Goal: Task Accomplishment & Management: Use online tool/utility

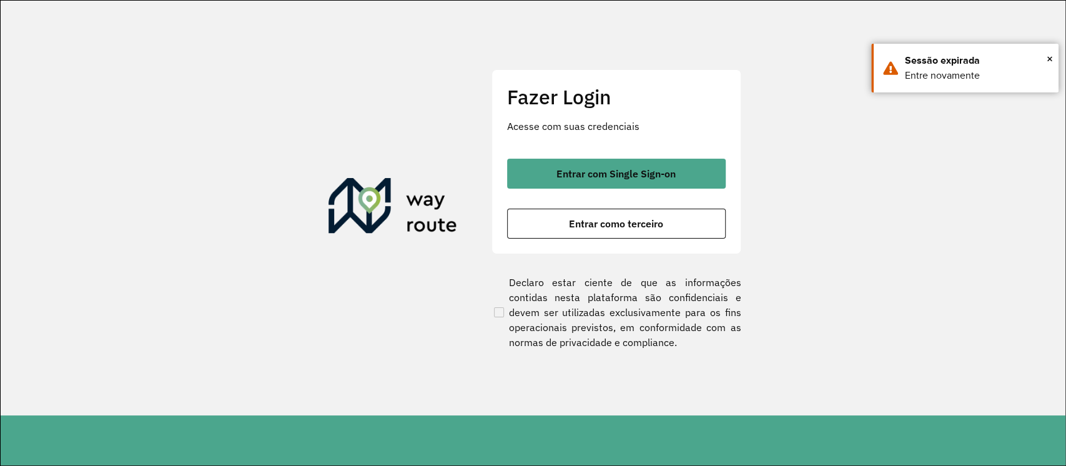
click at [676, 155] on div "Fazer Login Acesse com suas credenciais Entrar com Single Sign-on Entrar como t…" at bounding box center [617, 161] width 250 height 185
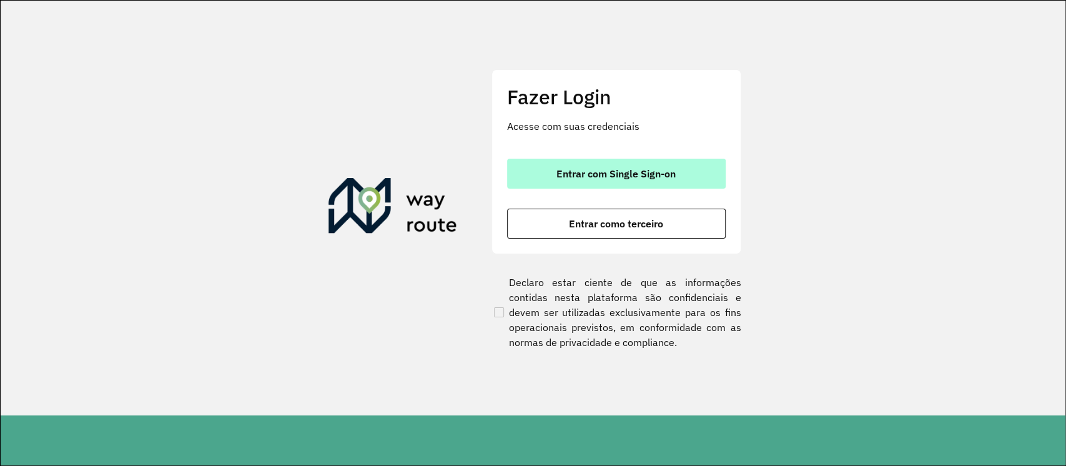
click at [684, 168] on button "Entrar com Single Sign-on" at bounding box center [616, 174] width 219 height 30
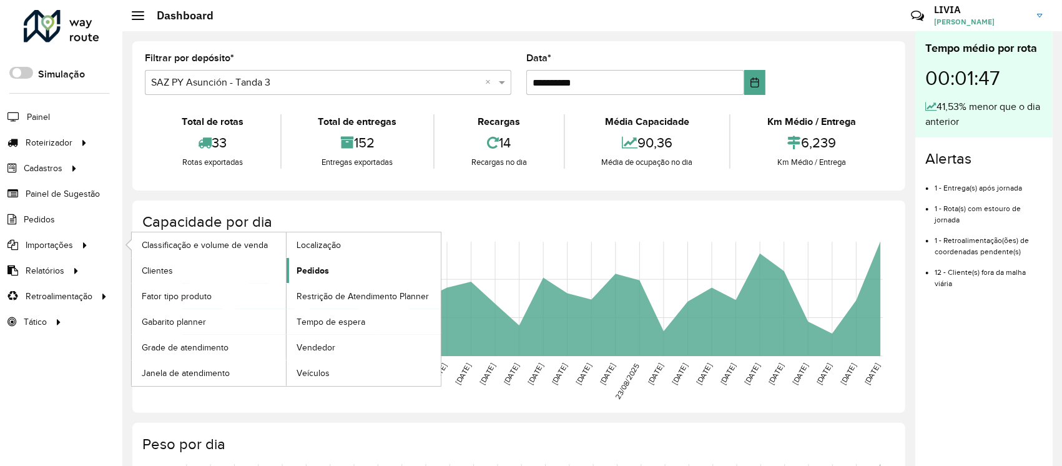
click at [305, 261] on link "Pedidos" at bounding box center [364, 270] width 154 height 25
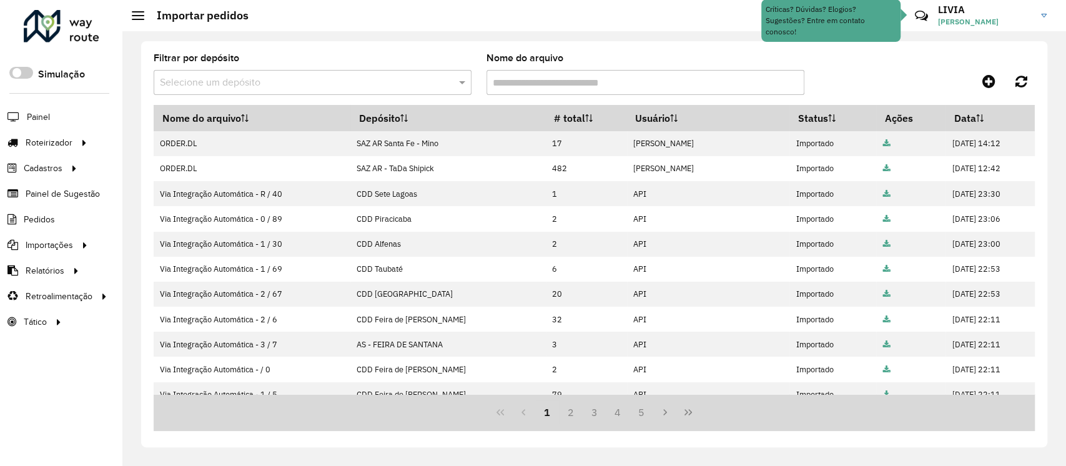
scroll to position [238, 0]
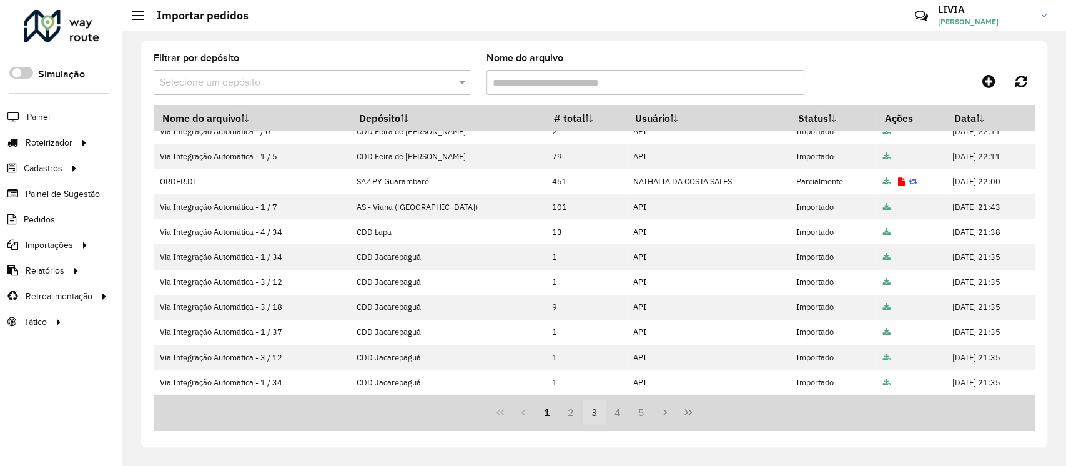
click at [592, 413] on button "3" at bounding box center [595, 412] width 24 height 24
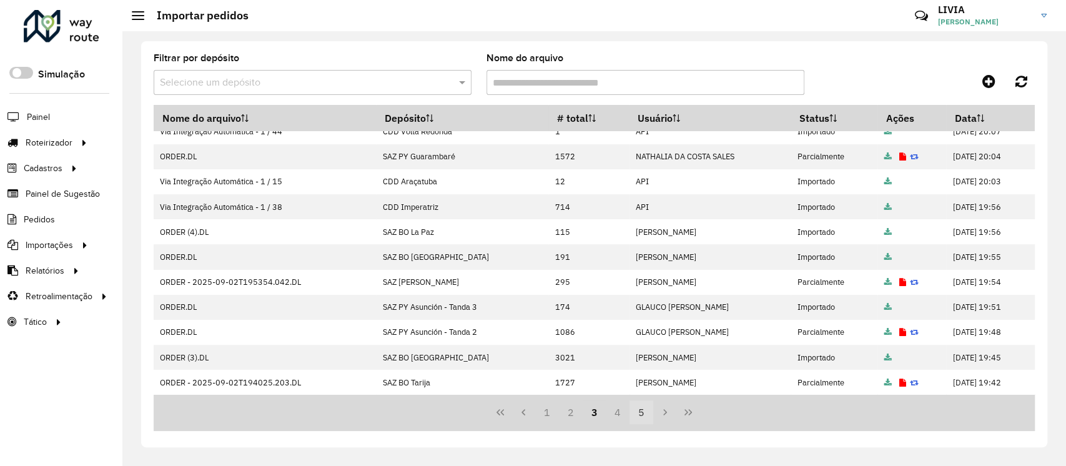
click at [642, 412] on button "5" at bounding box center [642, 412] width 24 height 24
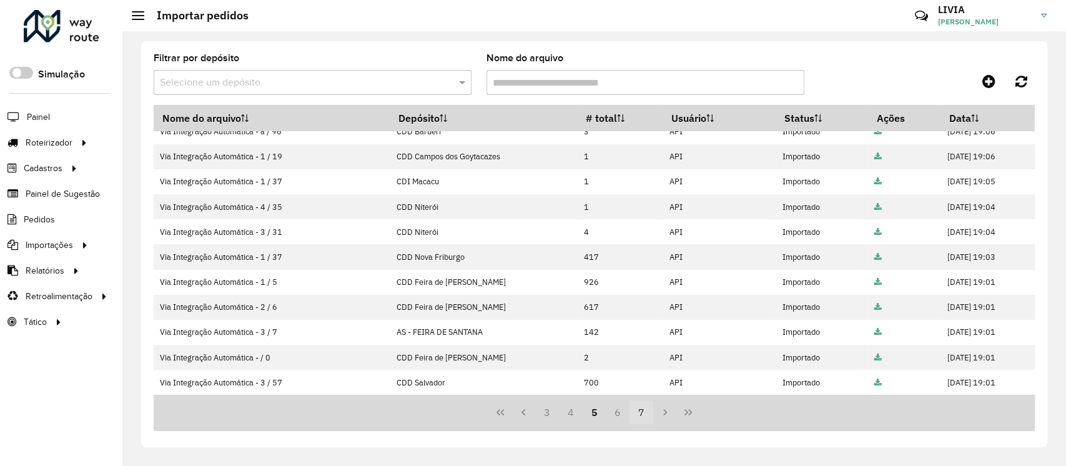
click at [640, 422] on button "7" at bounding box center [642, 412] width 24 height 24
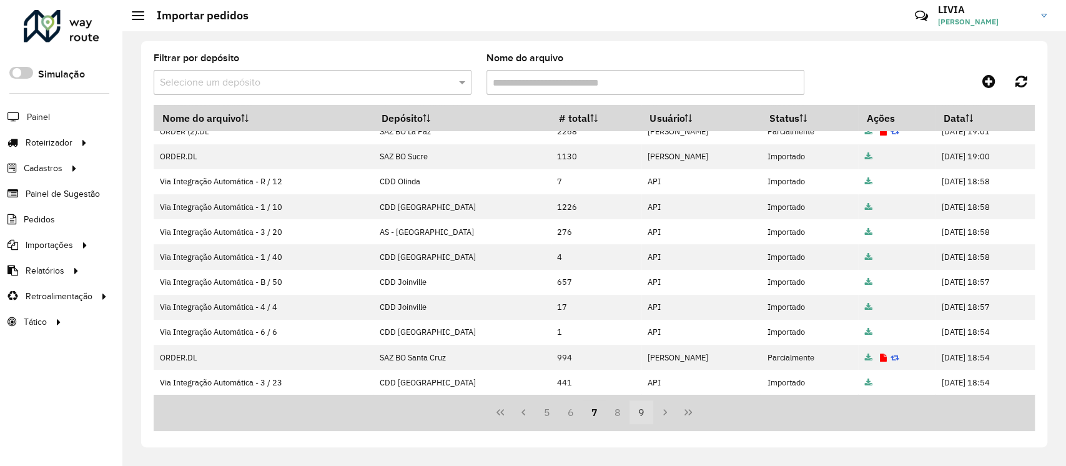
click at [648, 418] on button "9" at bounding box center [642, 412] width 24 height 24
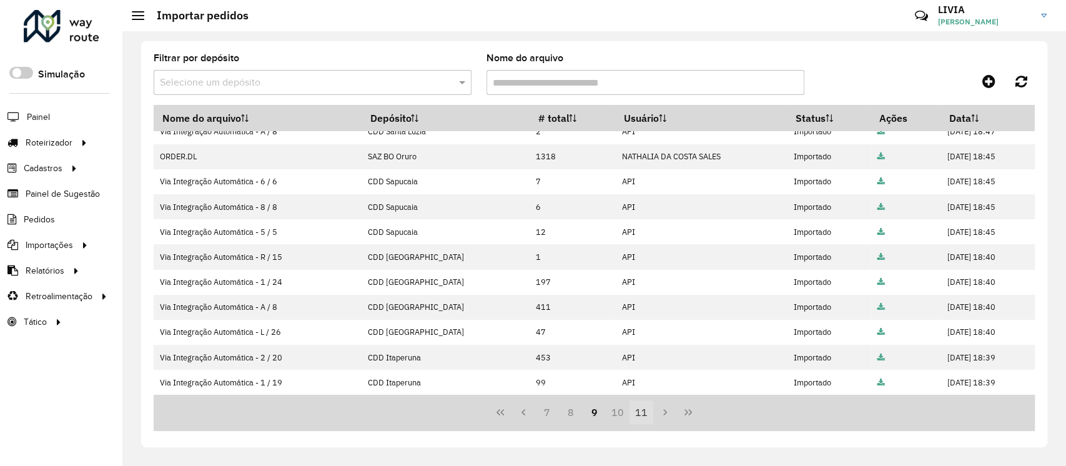
click at [640, 415] on button "11" at bounding box center [642, 412] width 24 height 24
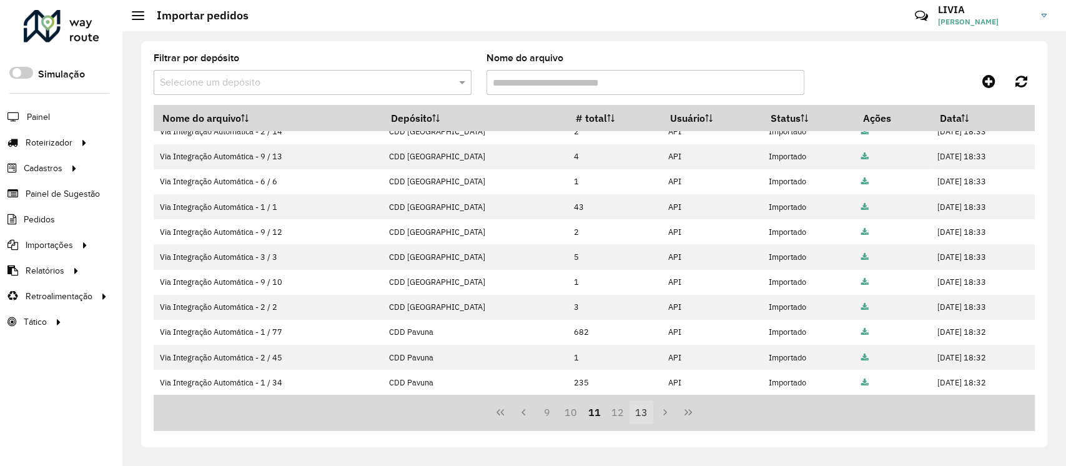
click at [643, 407] on button "13" at bounding box center [642, 412] width 24 height 24
click at [641, 409] on button "15" at bounding box center [642, 412] width 24 height 24
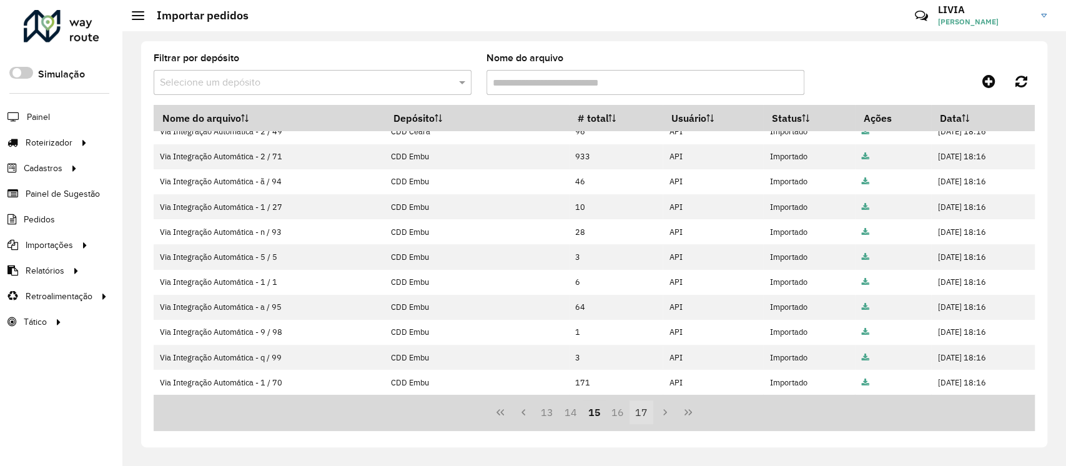
click at [641, 413] on button "17" at bounding box center [642, 412] width 24 height 24
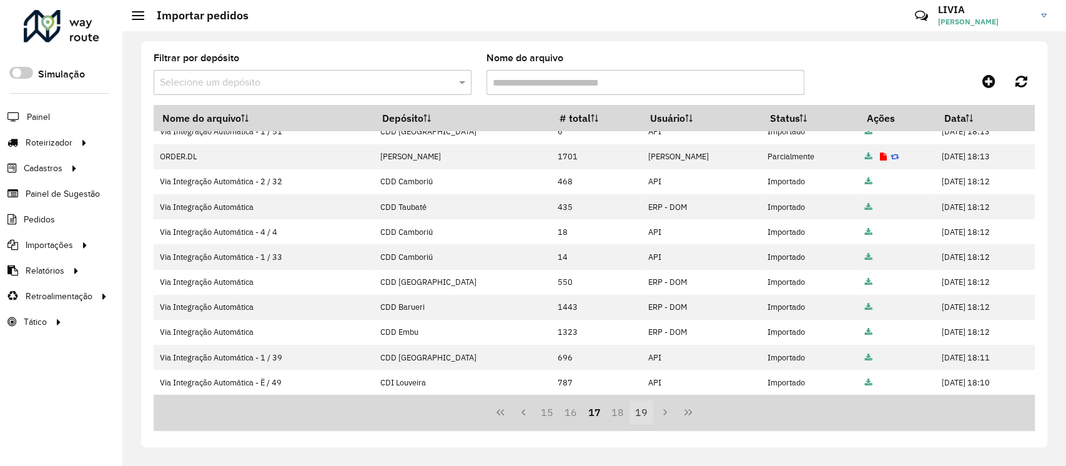
click at [645, 412] on button "19" at bounding box center [642, 412] width 24 height 24
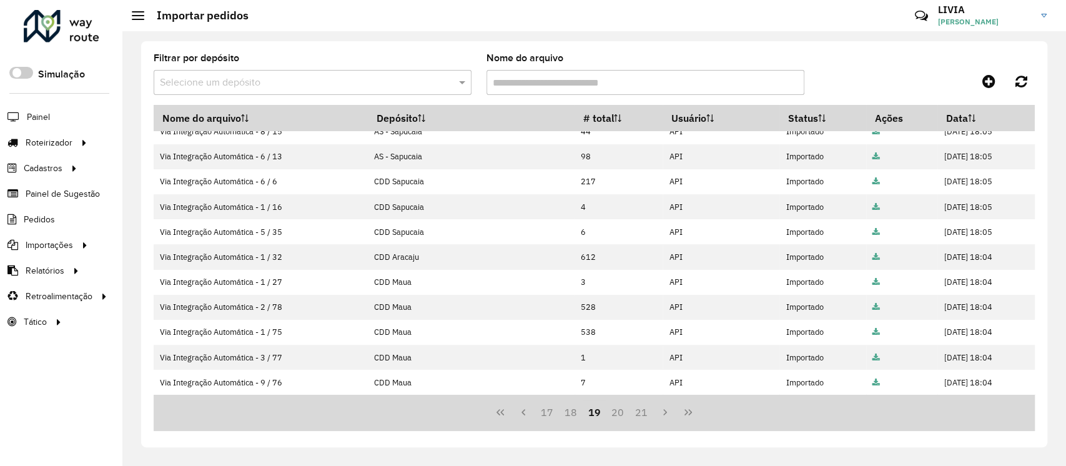
scroll to position [0, 0]
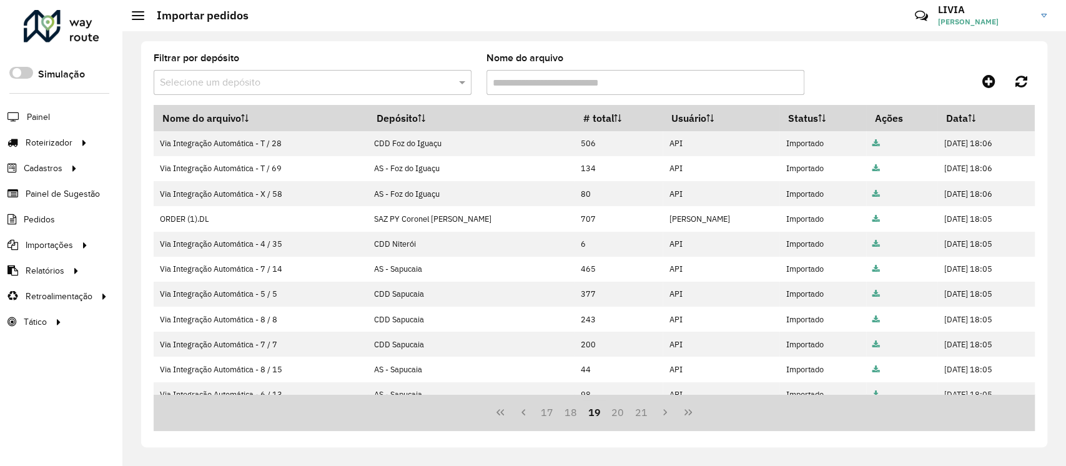
click at [645, 412] on button "21" at bounding box center [642, 412] width 24 height 24
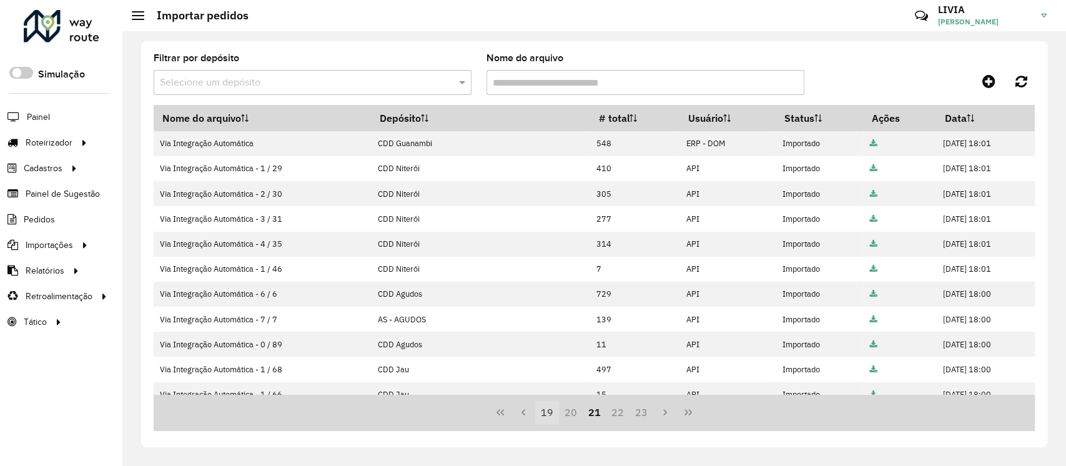
click at [645, 412] on button "23" at bounding box center [642, 412] width 24 height 24
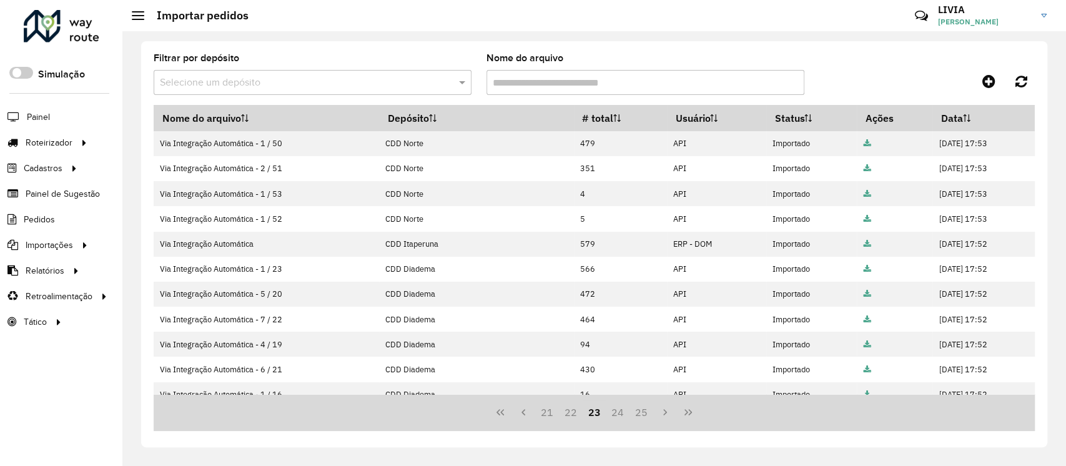
click at [645, 412] on button "25" at bounding box center [642, 412] width 24 height 24
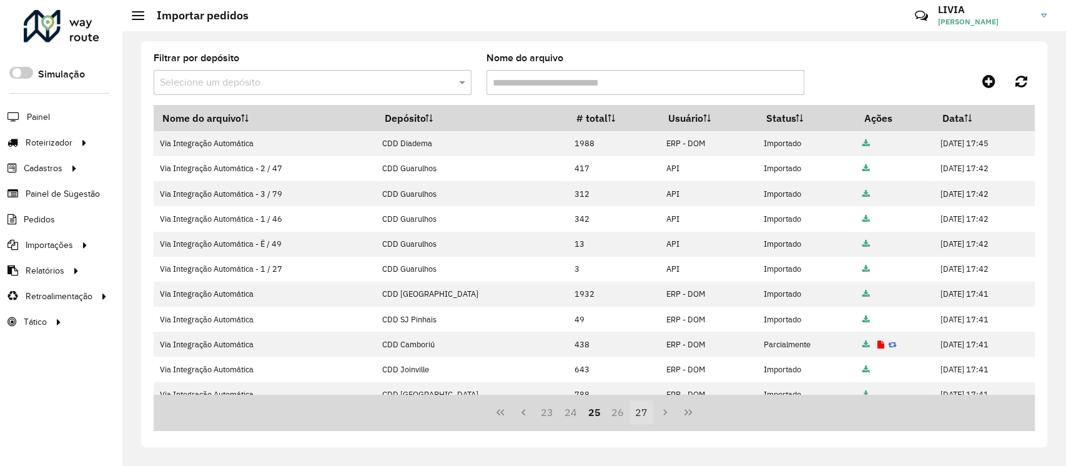
click at [645, 412] on button "27" at bounding box center [642, 412] width 24 height 24
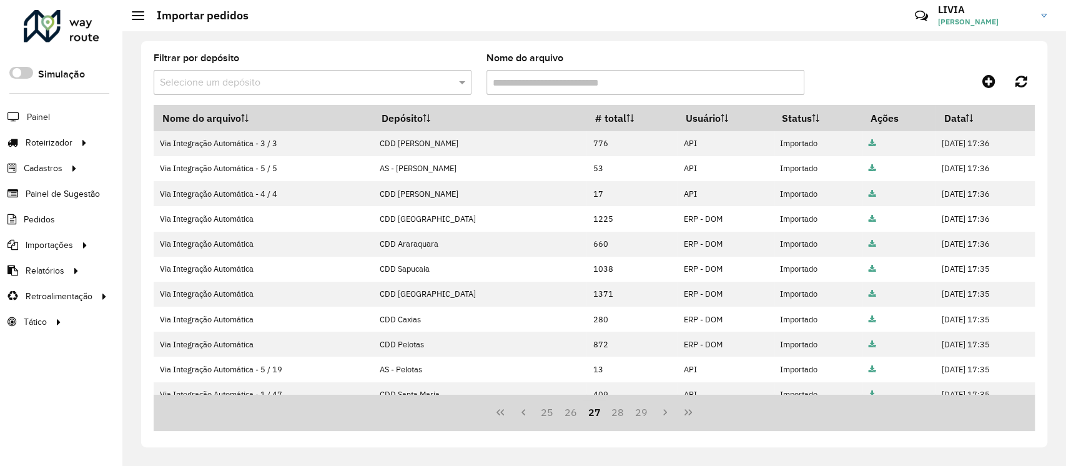
click at [645, 412] on button "29" at bounding box center [642, 412] width 24 height 24
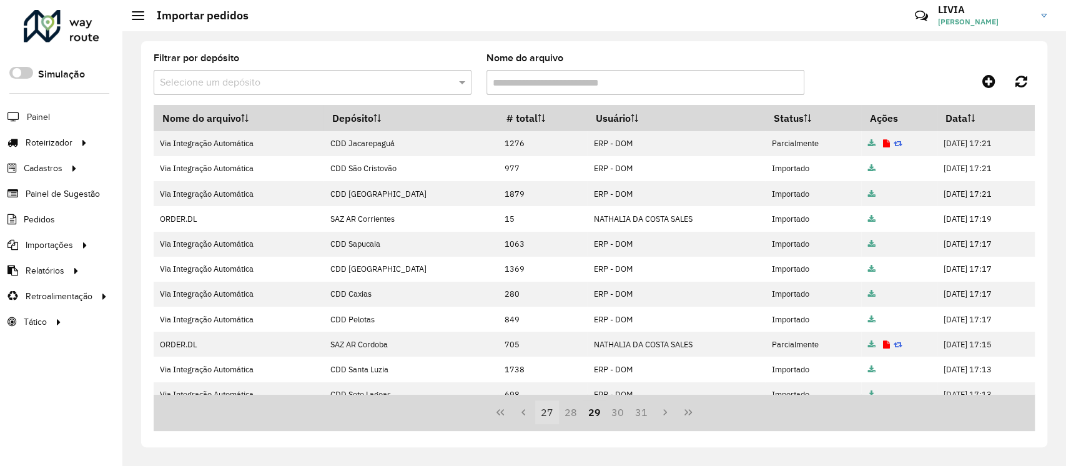
click at [645, 412] on button "31" at bounding box center [642, 412] width 24 height 24
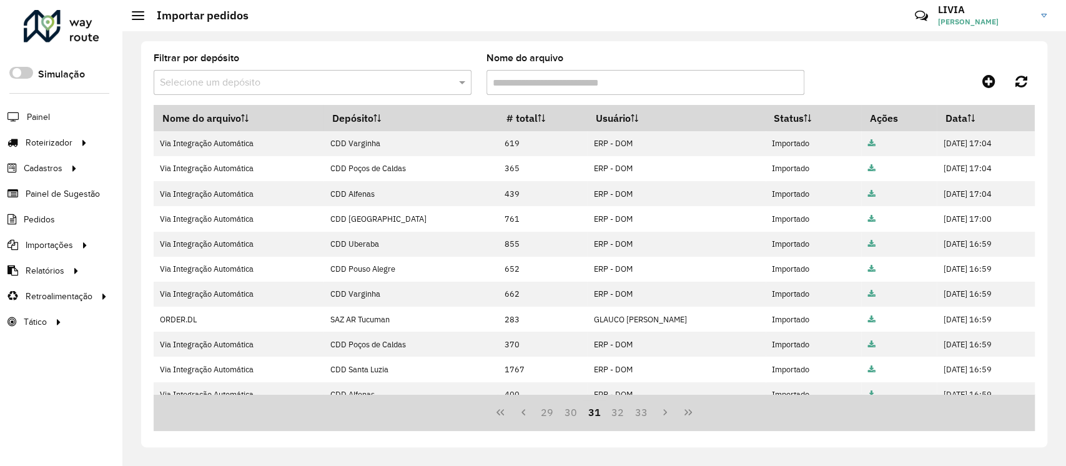
click at [645, 412] on button "33" at bounding box center [642, 412] width 24 height 24
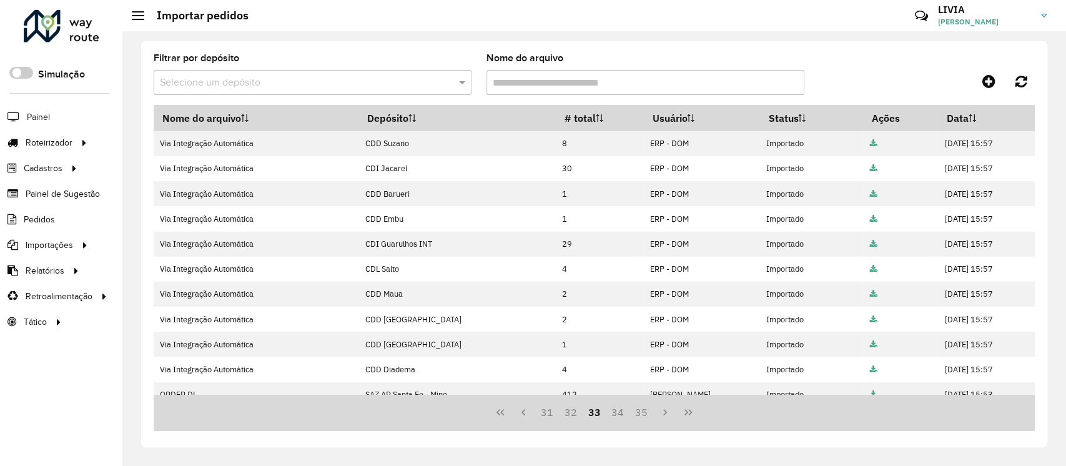
click at [645, 412] on button "35" at bounding box center [642, 412] width 24 height 24
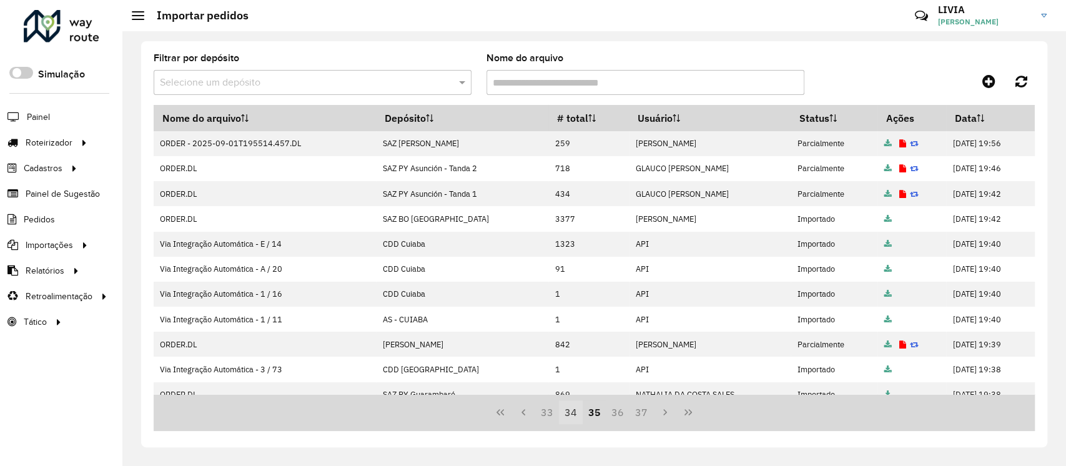
click at [565, 416] on button "34" at bounding box center [571, 412] width 24 height 24
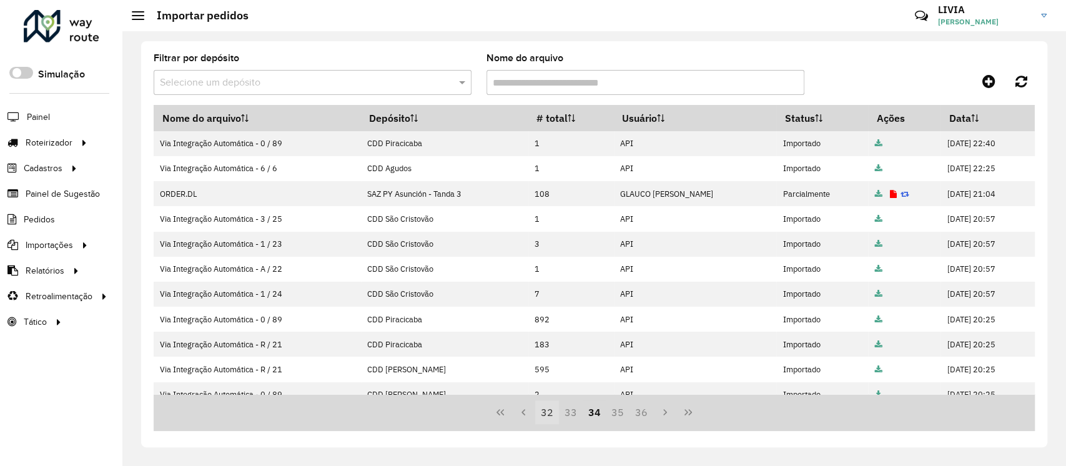
click at [555, 413] on button "32" at bounding box center [547, 412] width 24 height 24
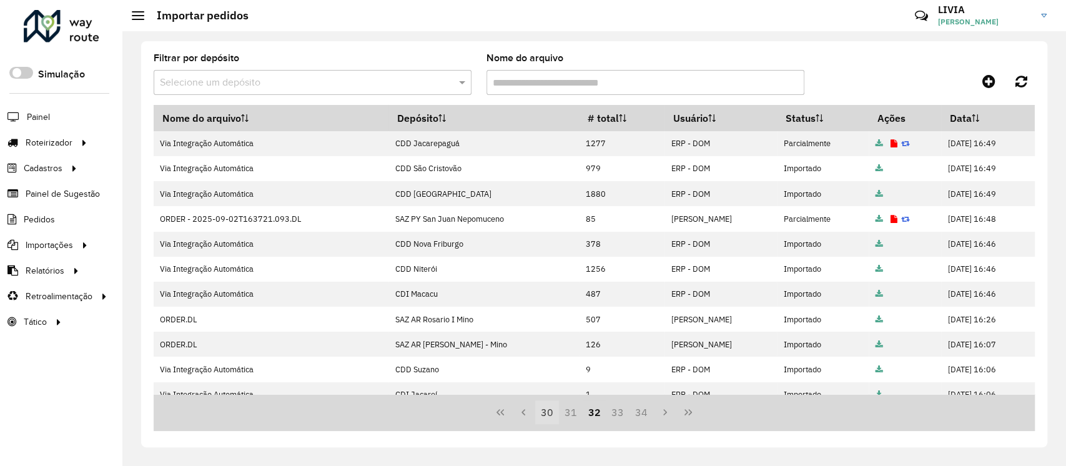
click at [568, 414] on button "31" at bounding box center [571, 412] width 24 height 24
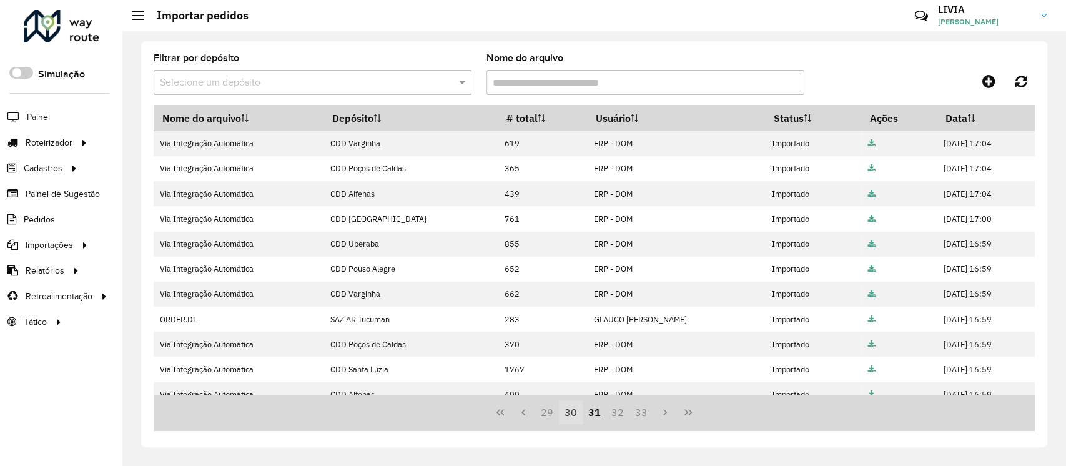
click at [572, 412] on button "30" at bounding box center [571, 412] width 24 height 24
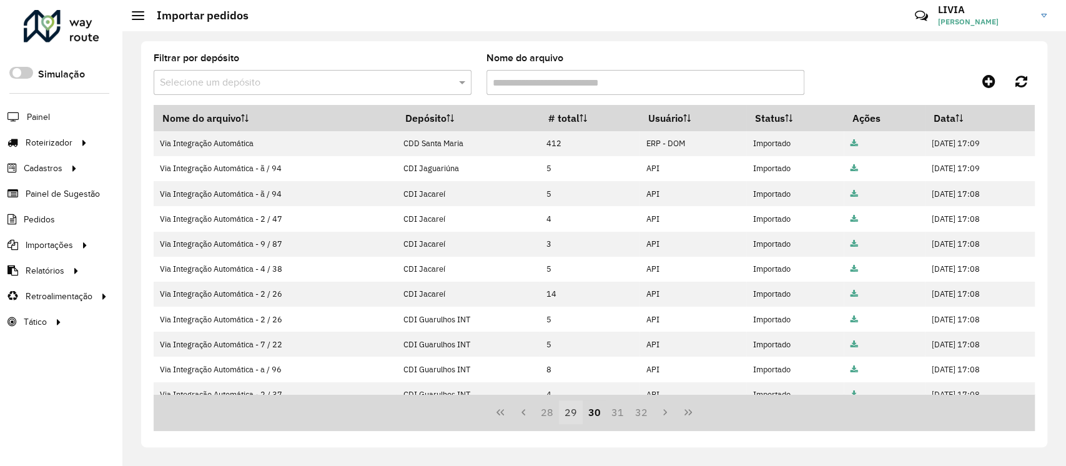
click at [569, 408] on button "29" at bounding box center [571, 412] width 24 height 24
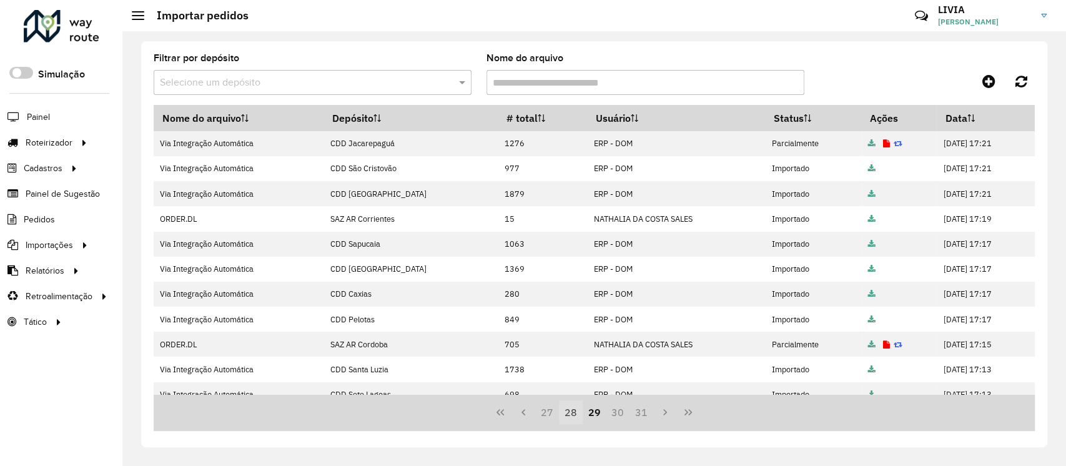
click at [565, 409] on button "28" at bounding box center [571, 412] width 24 height 24
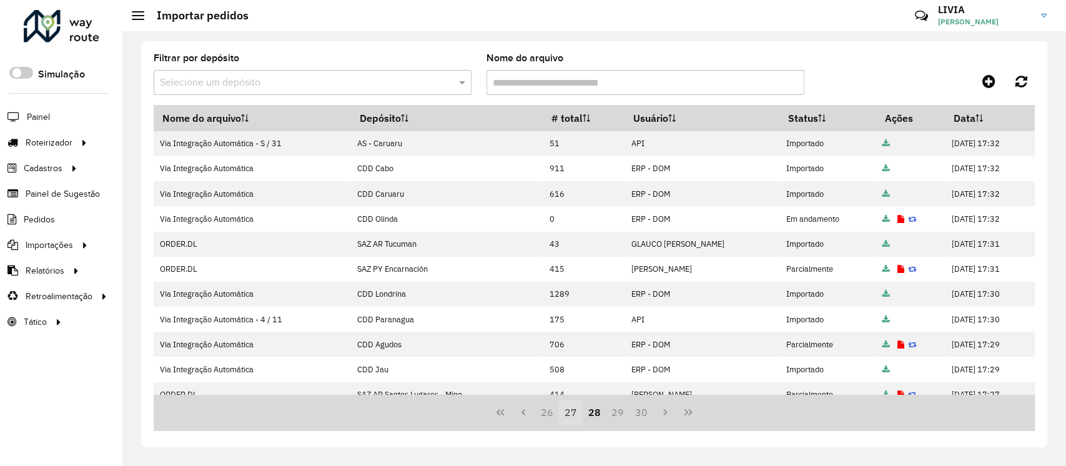
click at [575, 408] on button "27" at bounding box center [571, 412] width 24 height 24
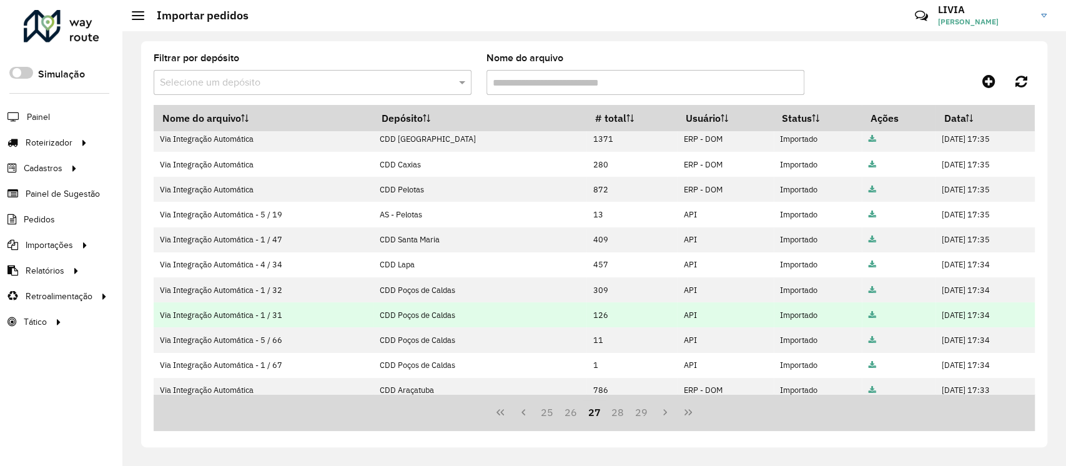
scroll to position [71, 0]
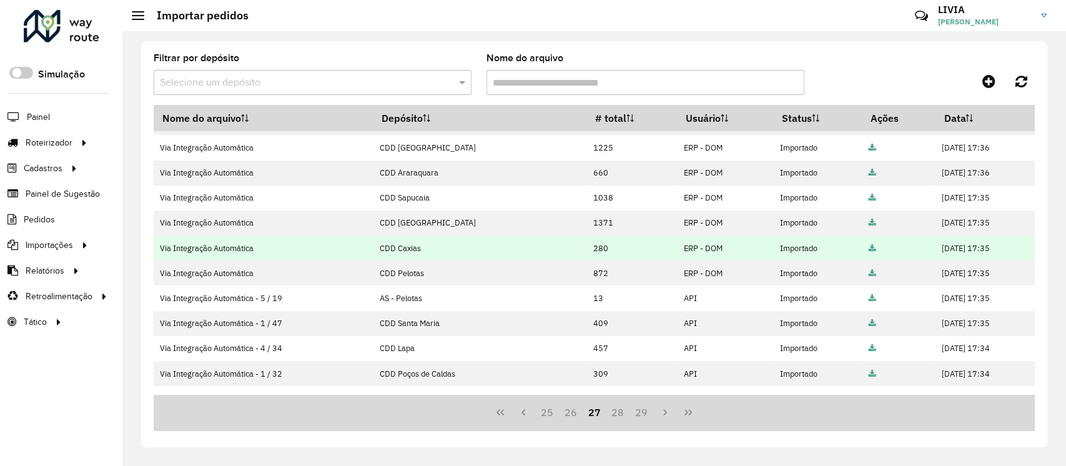
drag, startPoint x: 577, startPoint y: 247, endPoint x: 545, endPoint y: 252, distance: 31.6
click at [587, 252] on td "280" at bounding box center [632, 247] width 91 height 25
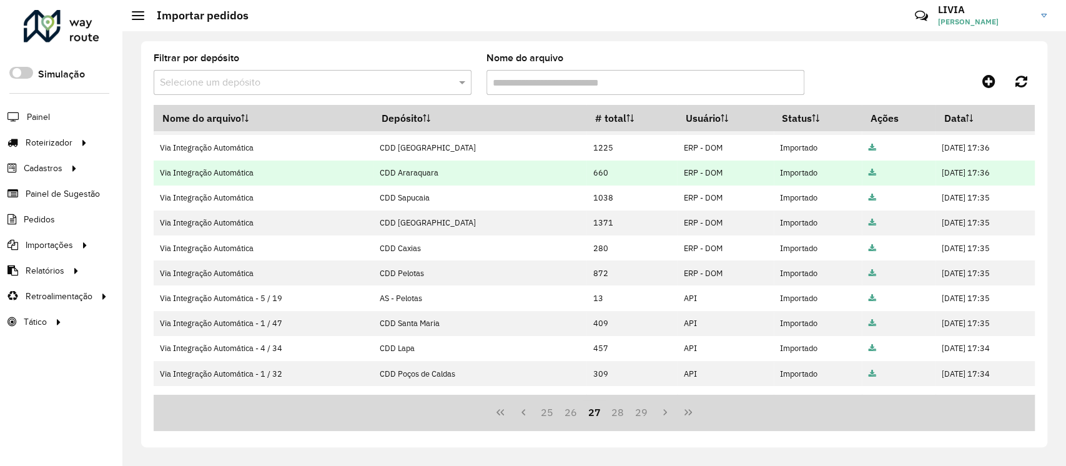
drag, startPoint x: 546, startPoint y: 171, endPoint x: 560, endPoint y: 171, distance: 14.4
click at [587, 171] on td "660" at bounding box center [632, 173] width 91 height 25
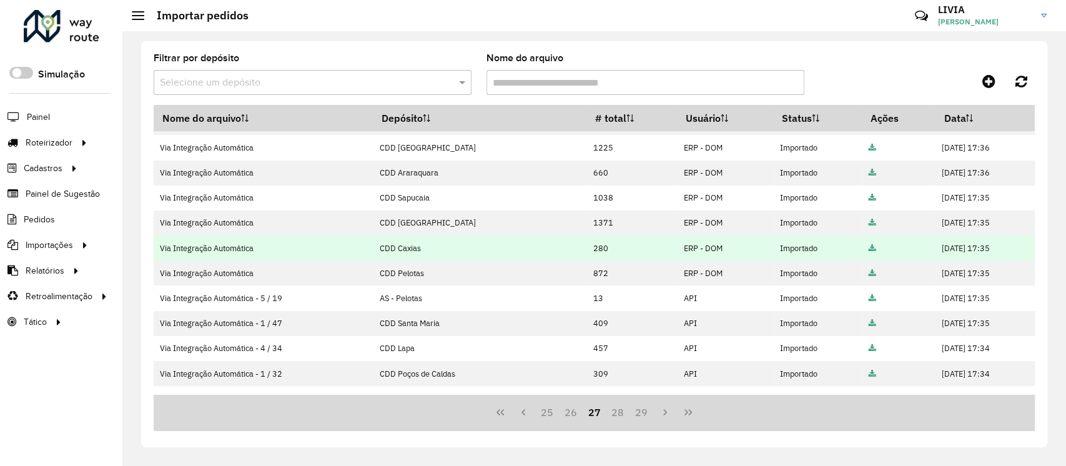
scroll to position [0, 0]
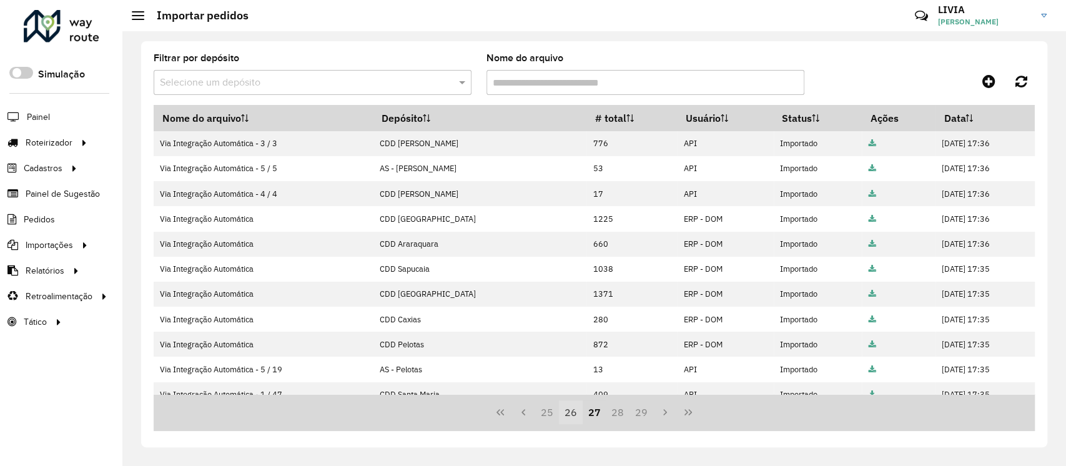
click at [575, 417] on button "26" at bounding box center [571, 412] width 24 height 24
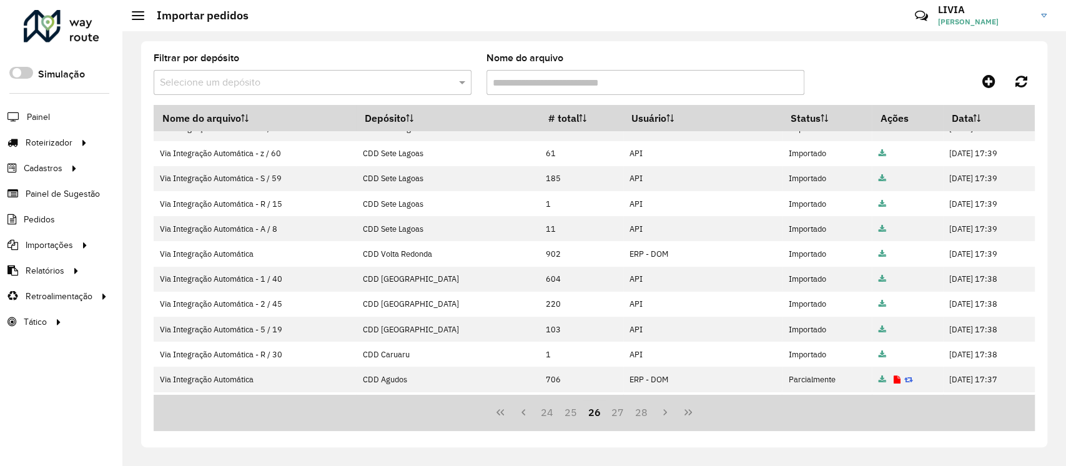
scroll to position [238, 0]
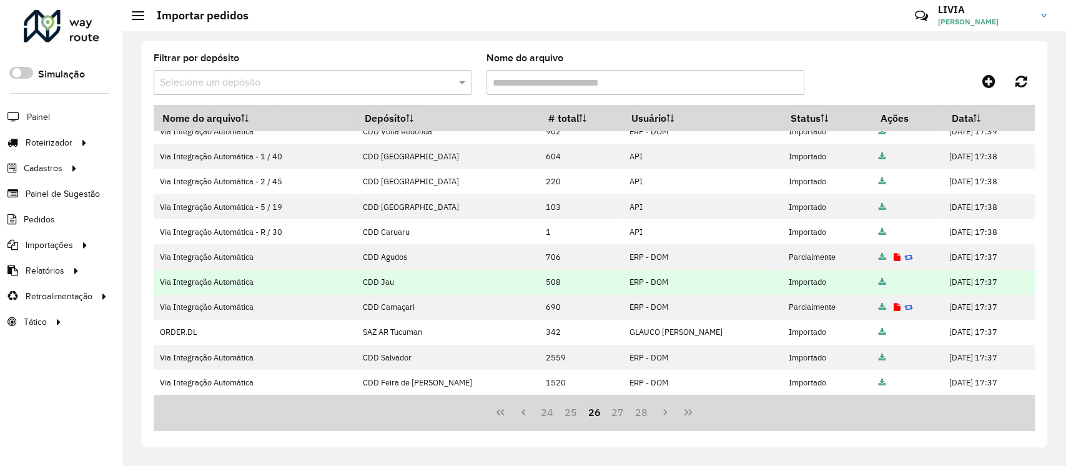
drag, startPoint x: 518, startPoint y: 284, endPoint x: 493, endPoint y: 285, distance: 25.6
click at [540, 285] on td "508" at bounding box center [582, 282] width 84 height 25
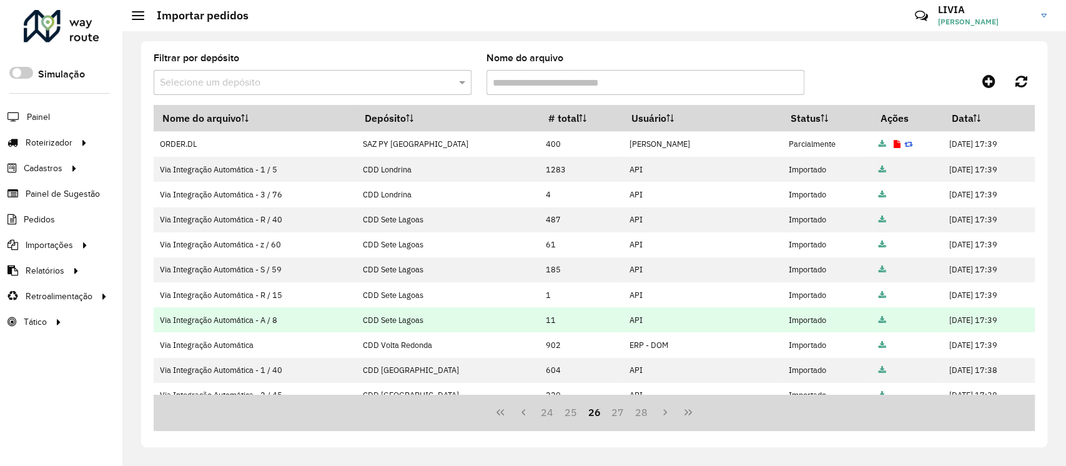
scroll to position [0, 0]
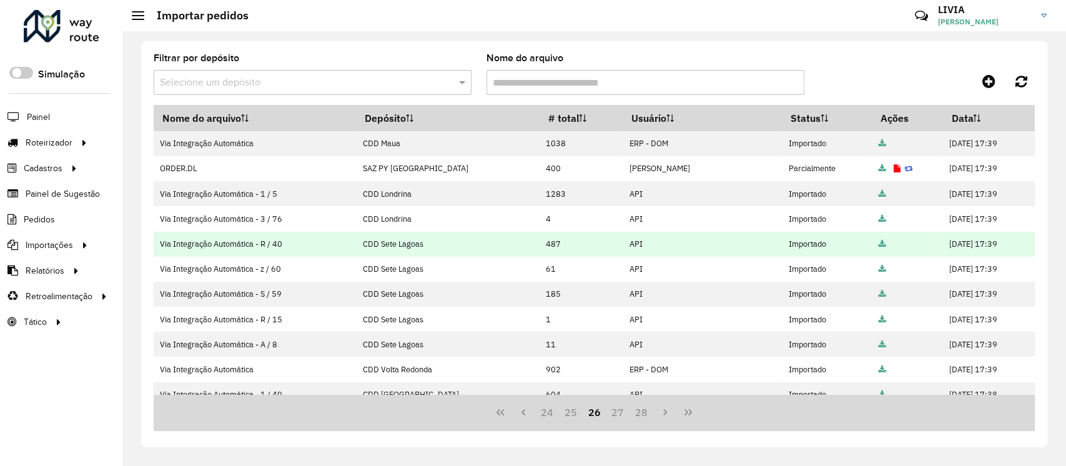
drag, startPoint x: 502, startPoint y: 344, endPoint x: 482, endPoint y: 244, distance: 102.7
click at [482, 244] on tbody "Via Integração Automática CDD Maua 1038 ERP - DOM Importado [DATE] 17:39 ORDER.…" at bounding box center [594, 382] width 881 height 502
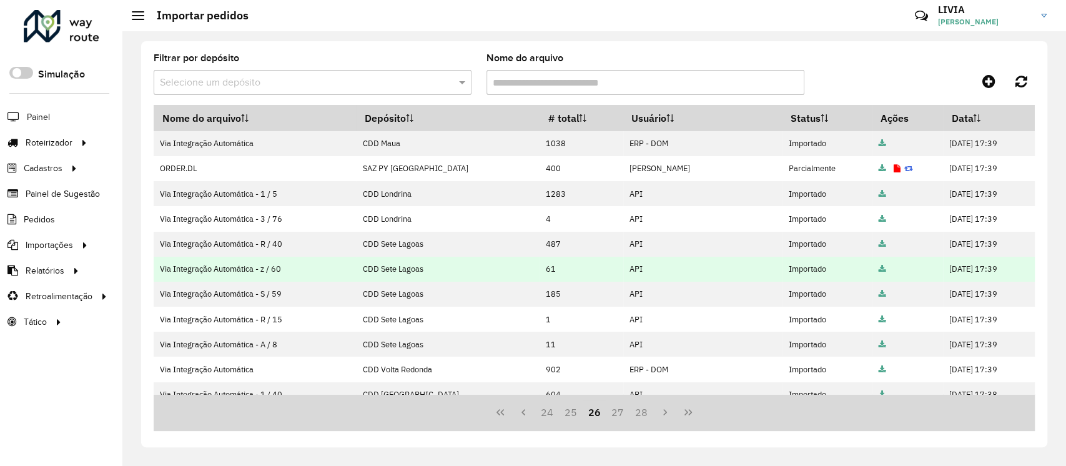
click at [540, 280] on td "61" at bounding box center [582, 269] width 84 height 25
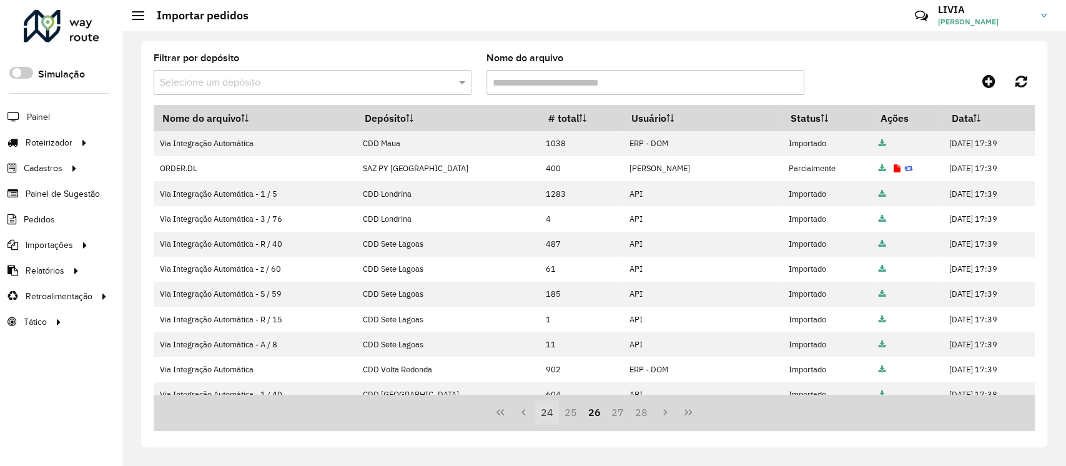
click at [563, 413] on button "25" at bounding box center [571, 412] width 24 height 24
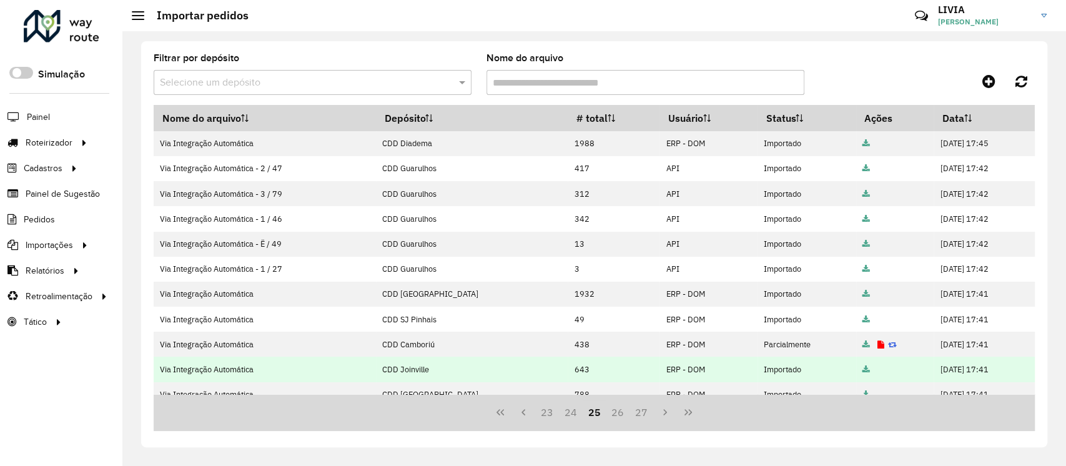
scroll to position [238, 0]
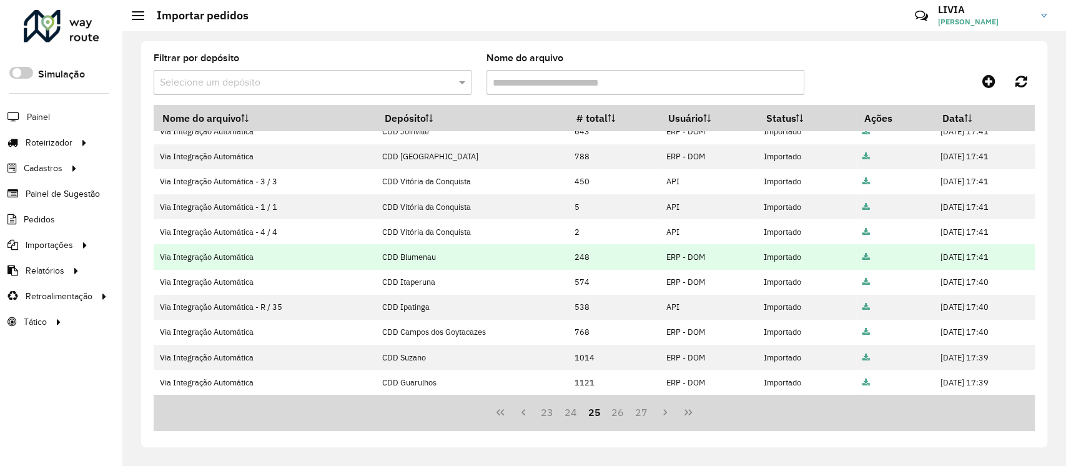
drag, startPoint x: 608, startPoint y: 307, endPoint x: 562, endPoint y: 266, distance: 61.9
click at [562, 266] on tbody "Via Integração Automática CDD Diadema 1988 ERP - DOM Importado [DATE] 17:45 Via…" at bounding box center [594, 144] width 881 height 502
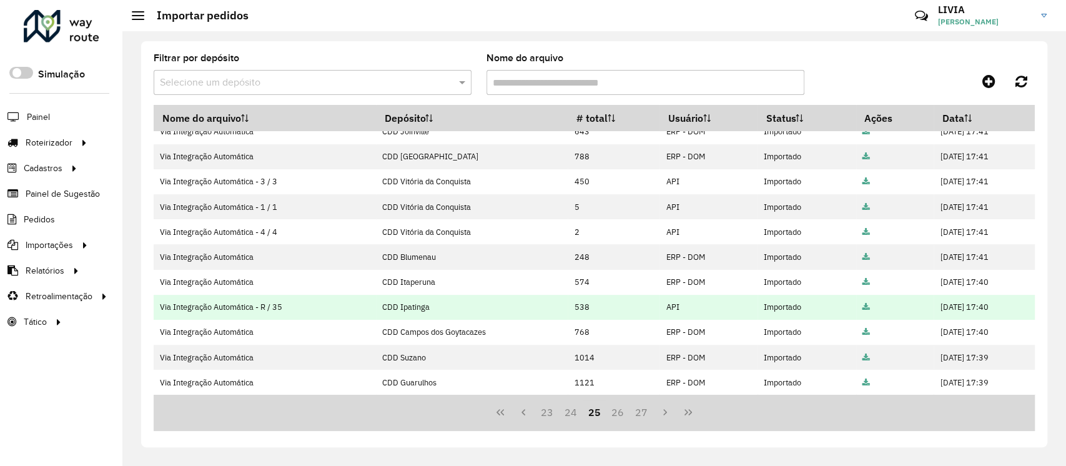
click at [568, 311] on td "538" at bounding box center [614, 307] width 92 height 25
click at [568, 310] on td "538" at bounding box center [614, 307] width 92 height 25
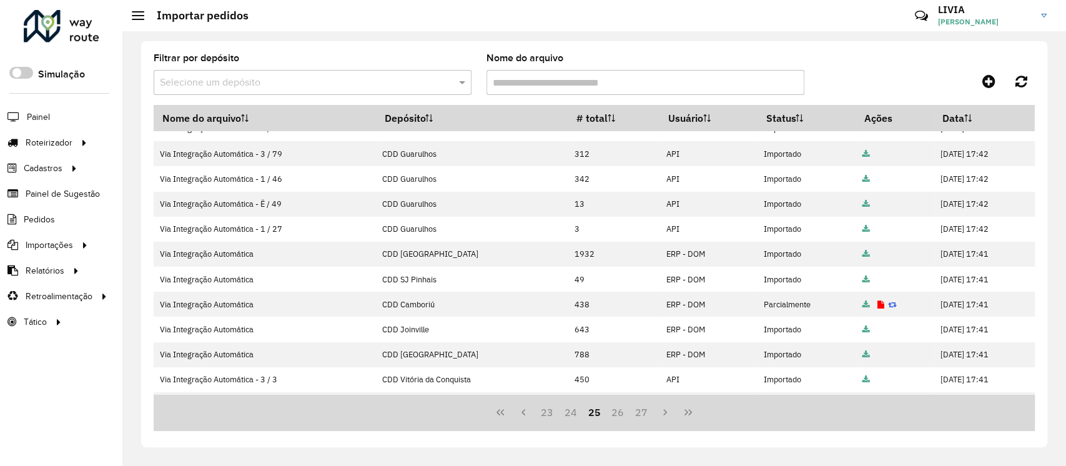
scroll to position [0, 0]
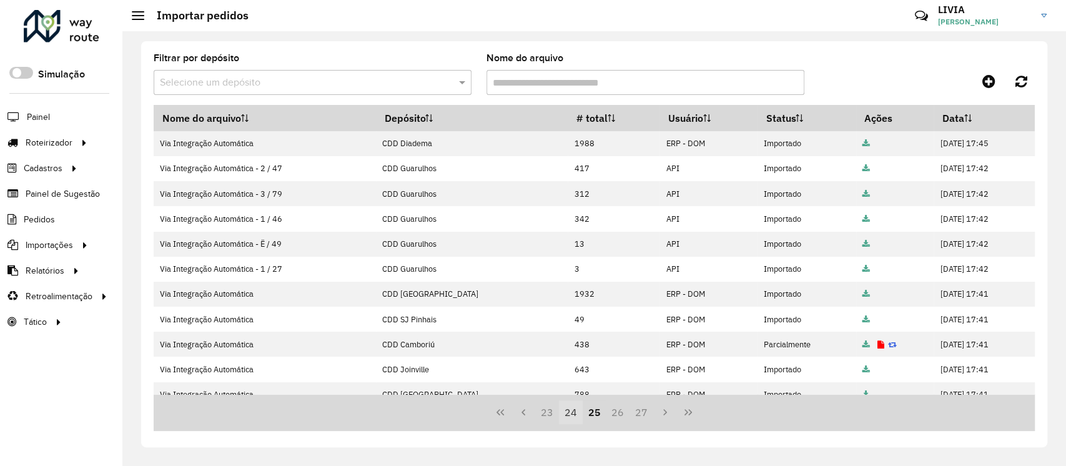
click at [568, 411] on button "24" at bounding box center [571, 412] width 24 height 24
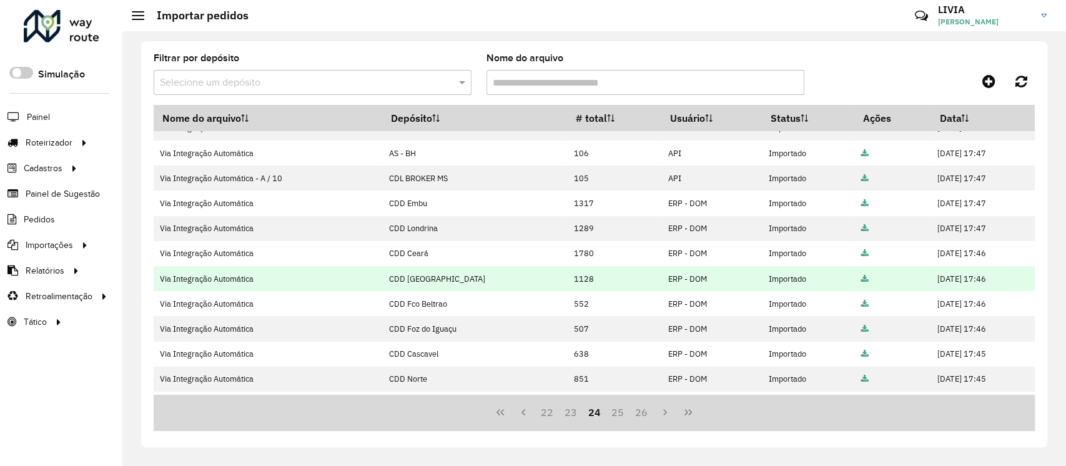
scroll to position [238, 0]
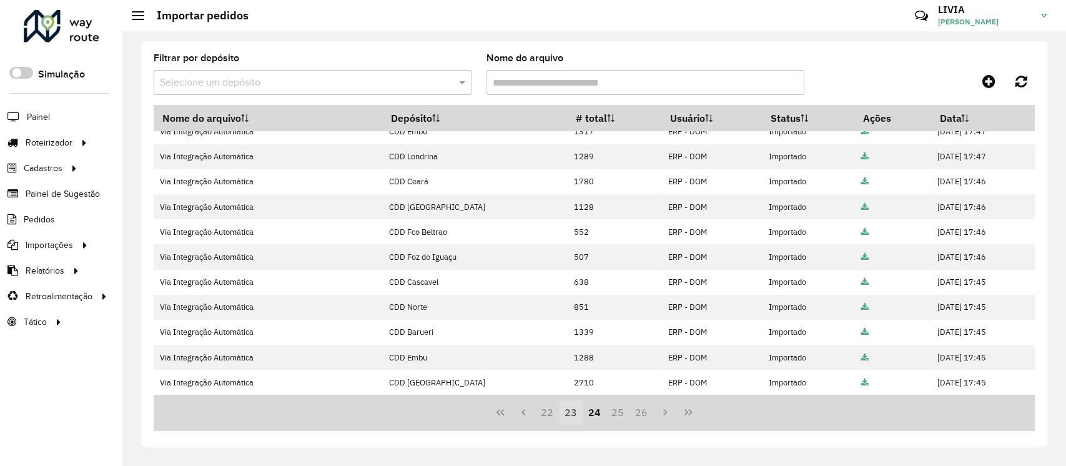
click at [570, 412] on button "23" at bounding box center [571, 412] width 24 height 24
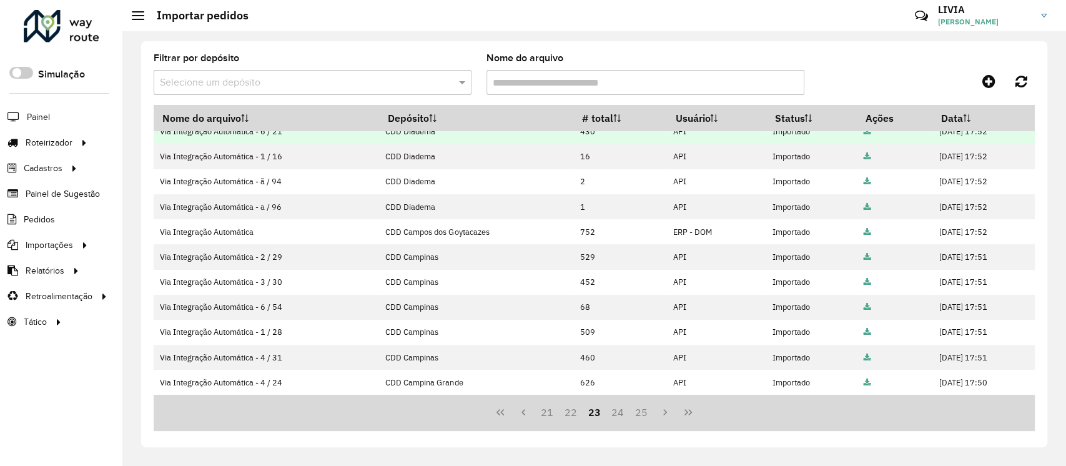
scroll to position [0, 0]
